Goal: Information Seeking & Learning: Learn about a topic

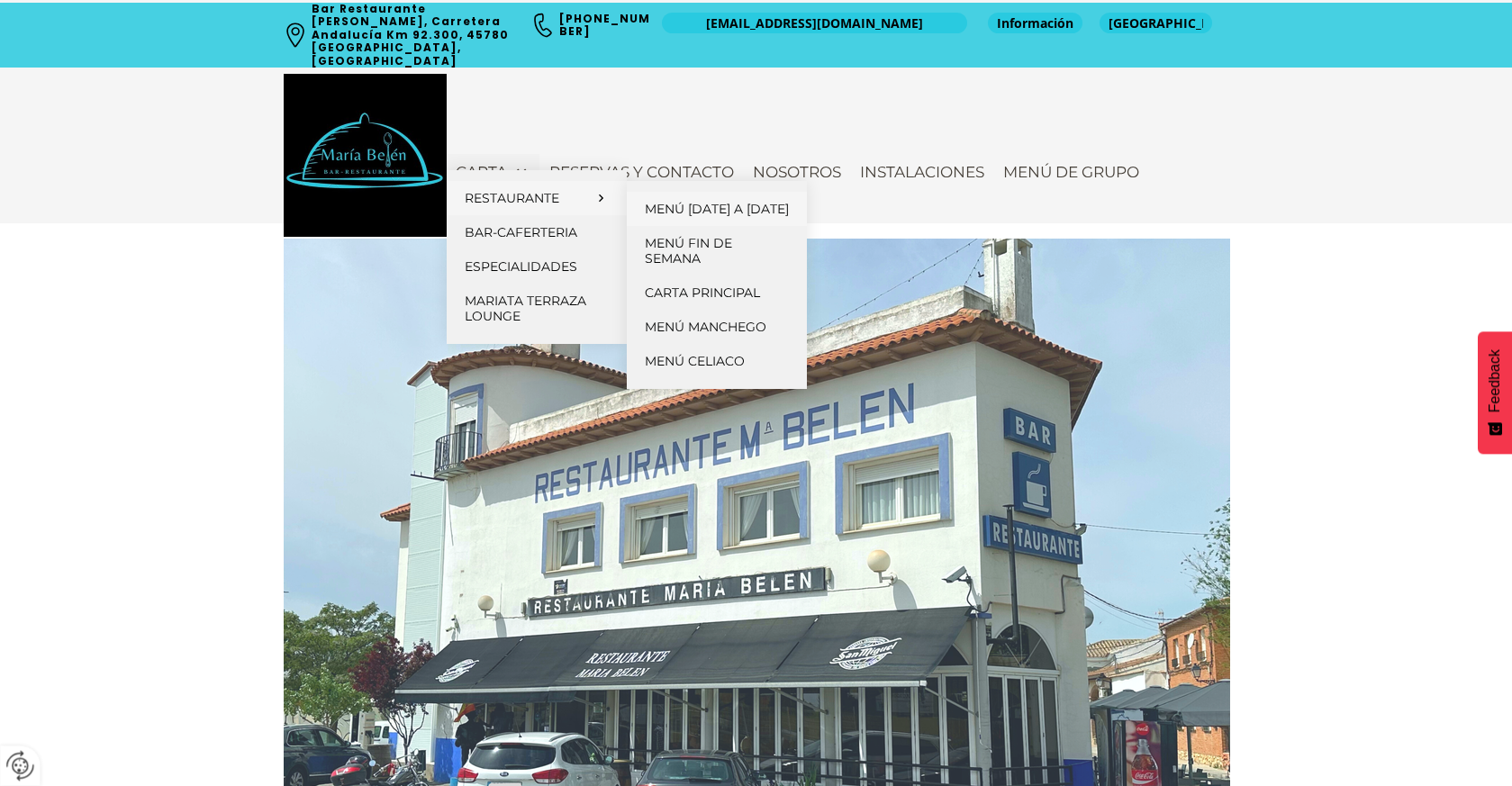
click at [673, 211] on span "Menú [DATE] a [DATE]" at bounding box center [716, 208] width 144 height 16
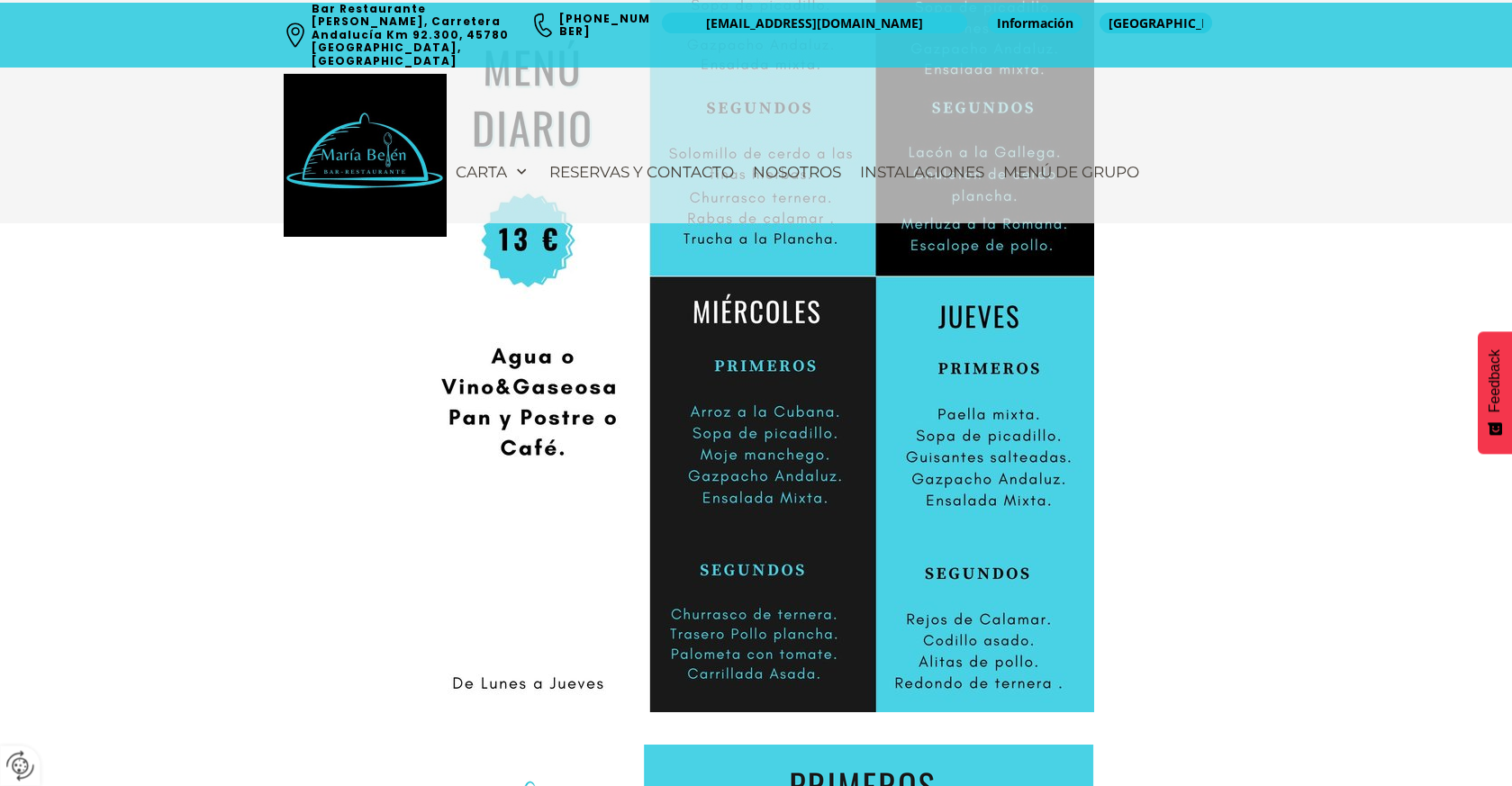
scroll to position [881, 0]
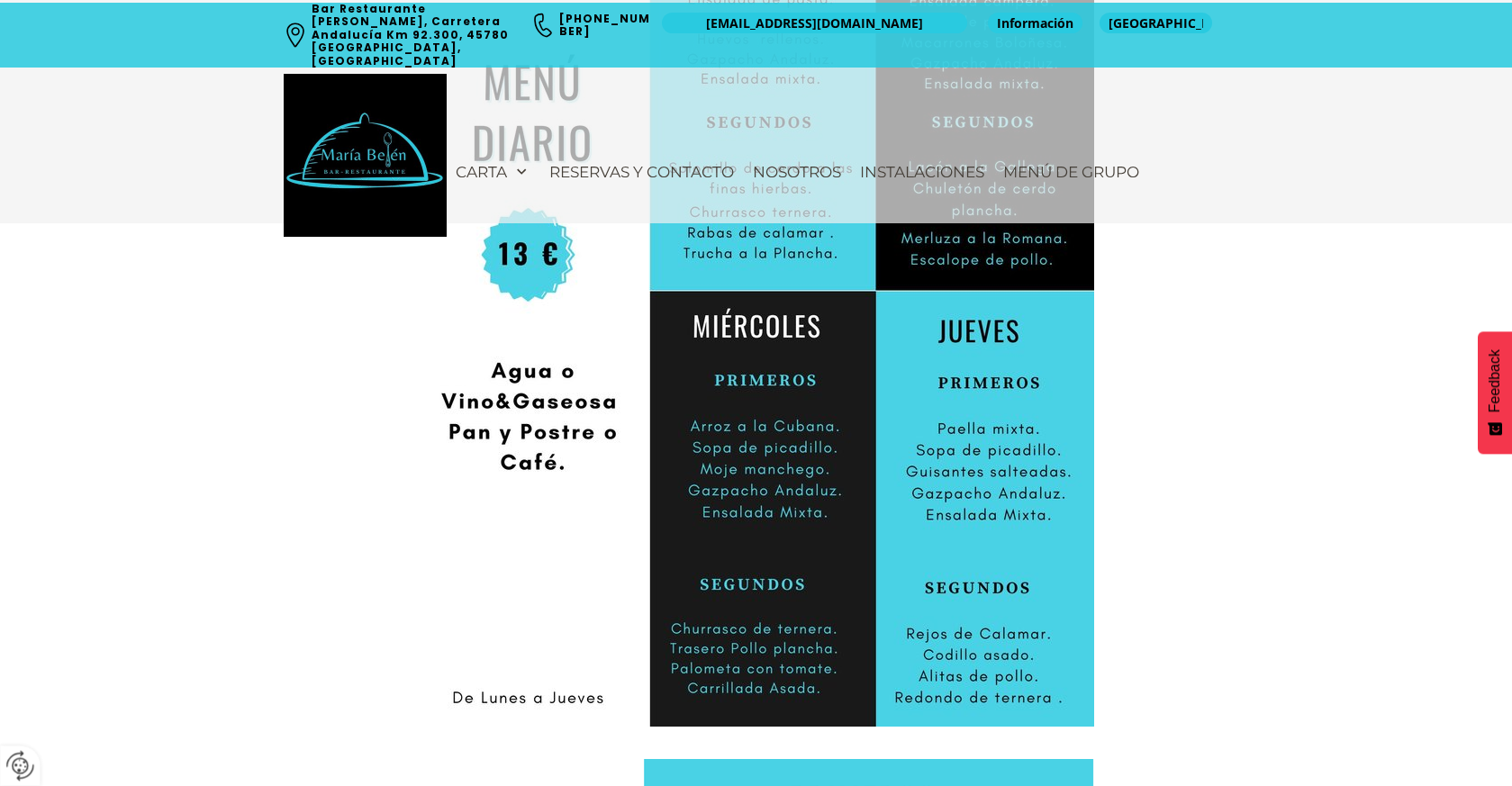
click at [562, 545] on img at bounding box center [756, 289] width 676 height 875
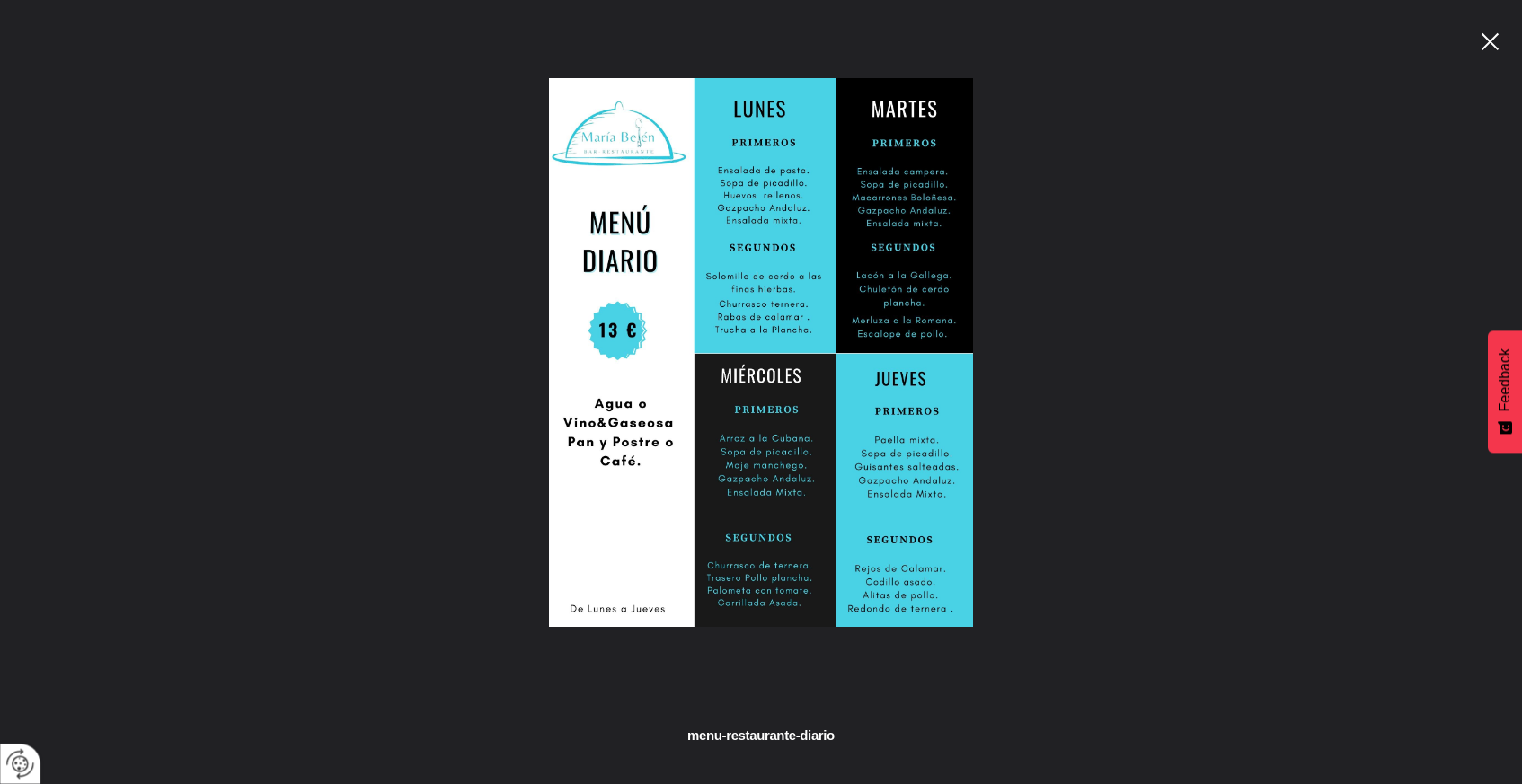
click at [1491, 42] on link at bounding box center [1488, 41] width 20 height 20
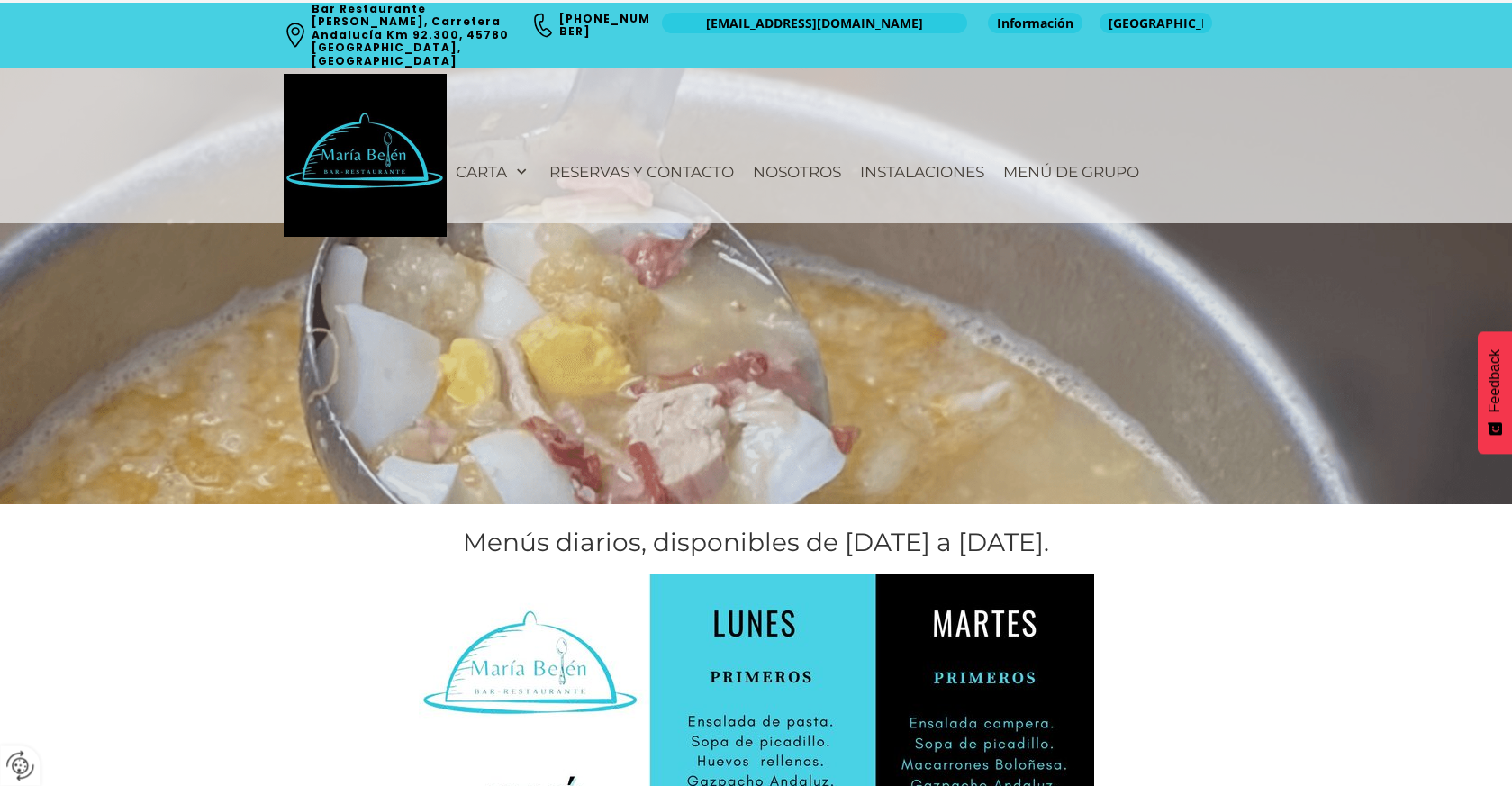
scroll to position [0, 0]
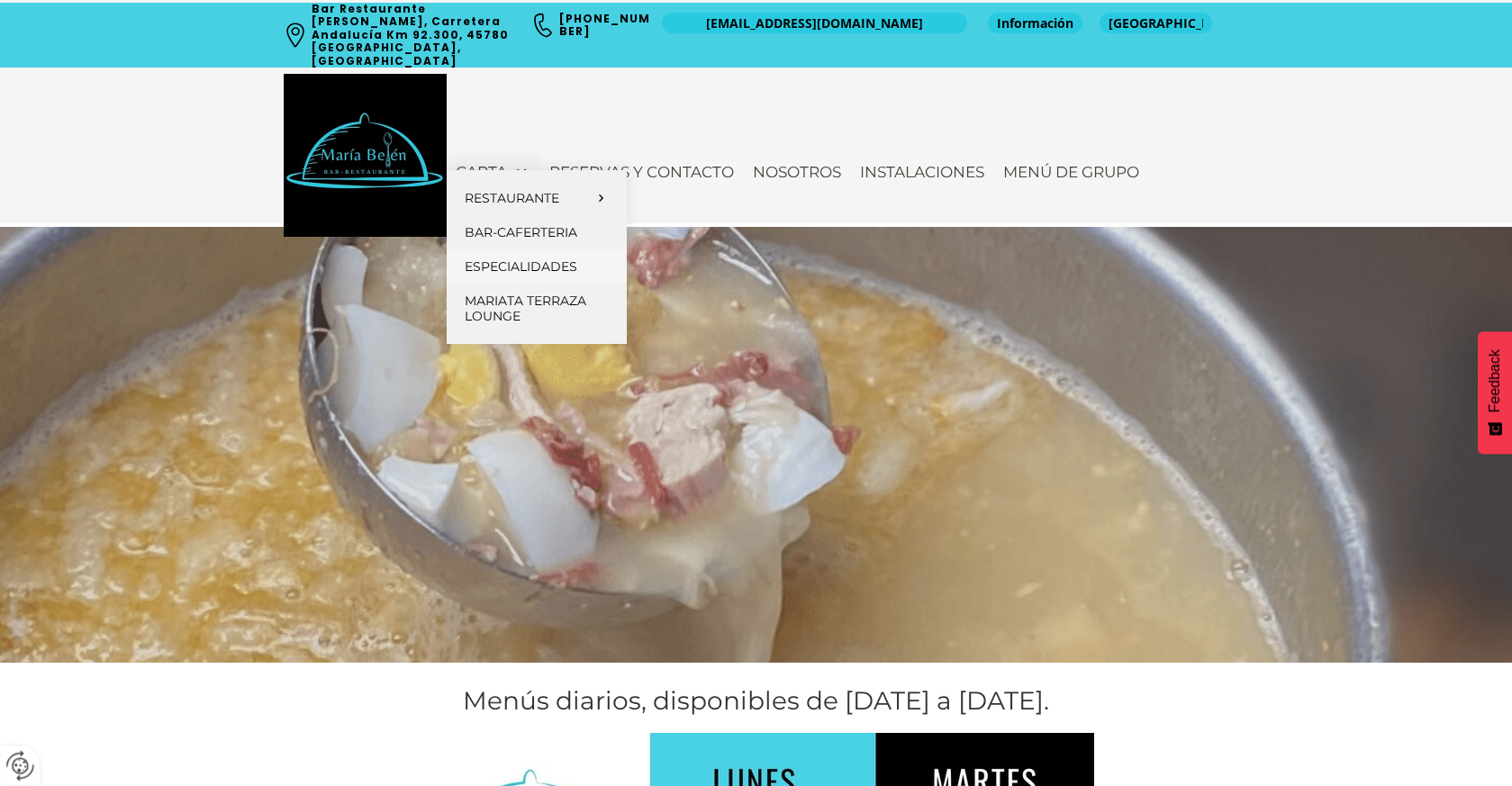
click at [511, 266] on span "Especialidades" at bounding box center [521, 266] width 113 height 16
